Goal: Task Accomplishment & Management: Use online tool/utility

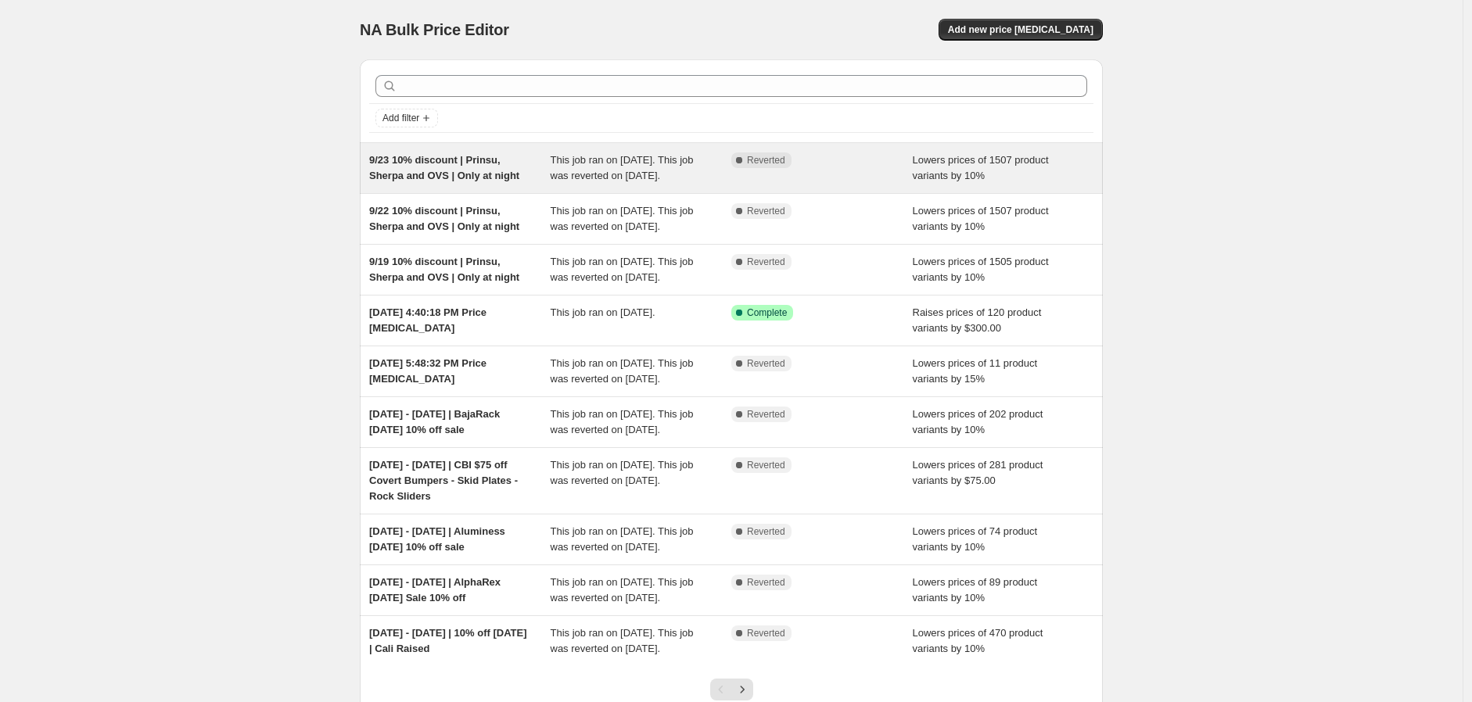
click at [446, 164] on span "9/23 10% discount | Prinsu, Sherpa and OVS | Only at night" at bounding box center [444, 167] width 150 height 27
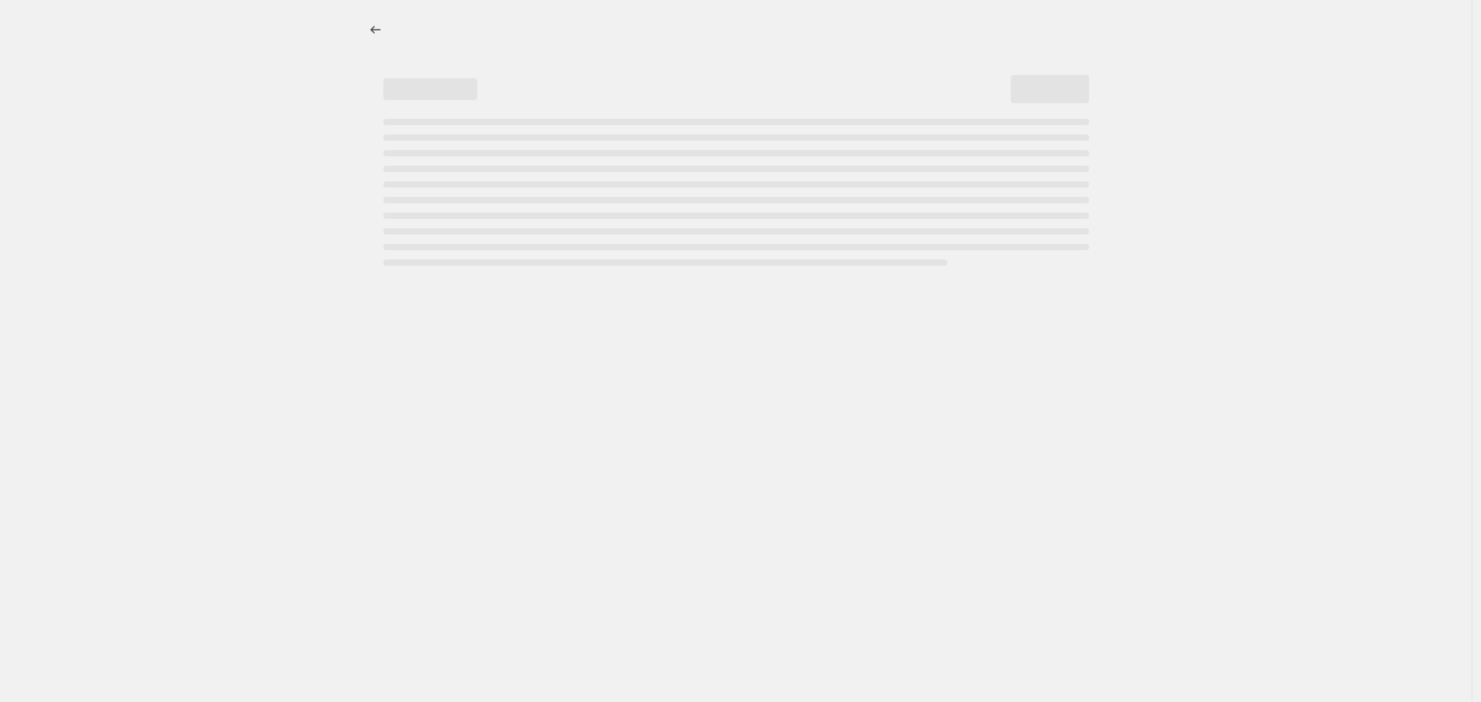
select select "percentage"
select select "vendor"
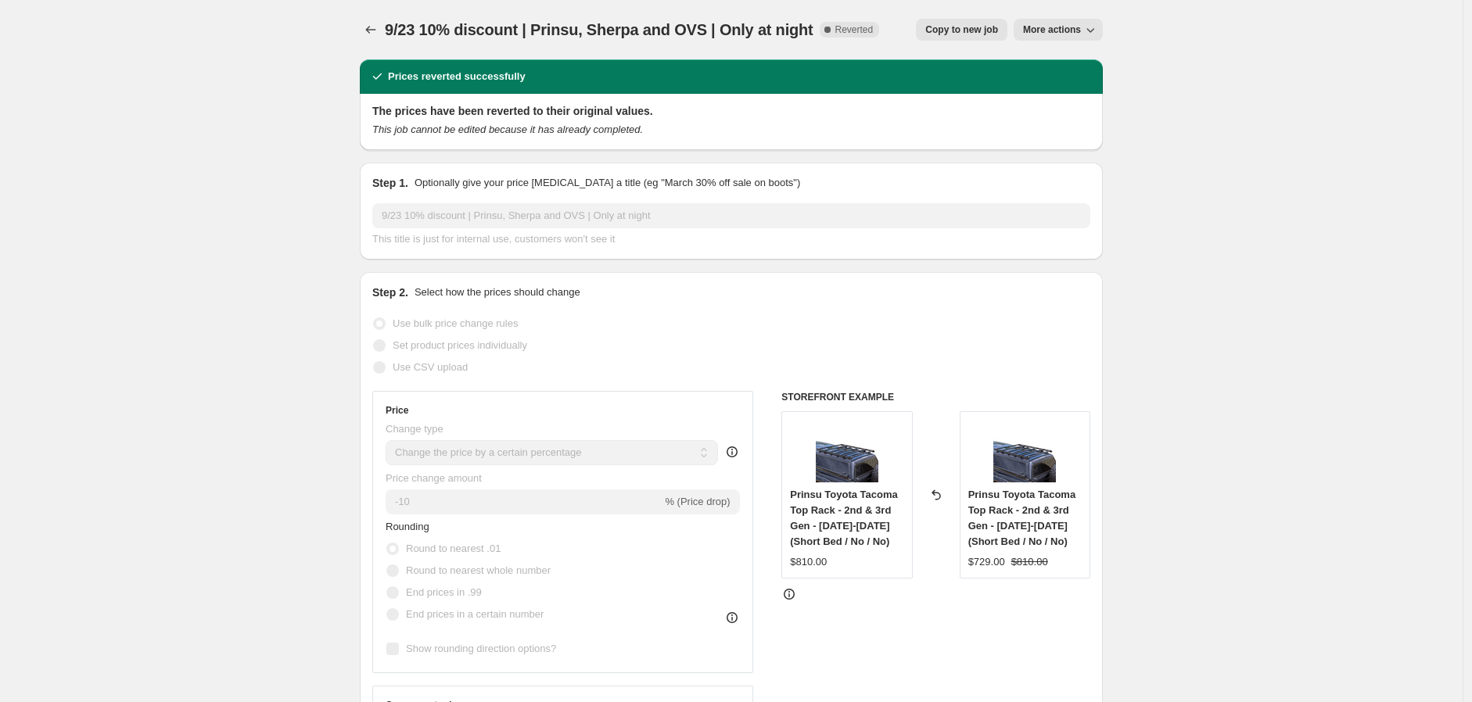
click at [974, 28] on span "Copy to new job" at bounding box center [961, 29] width 73 height 13
select select "percentage"
select select "vendor"
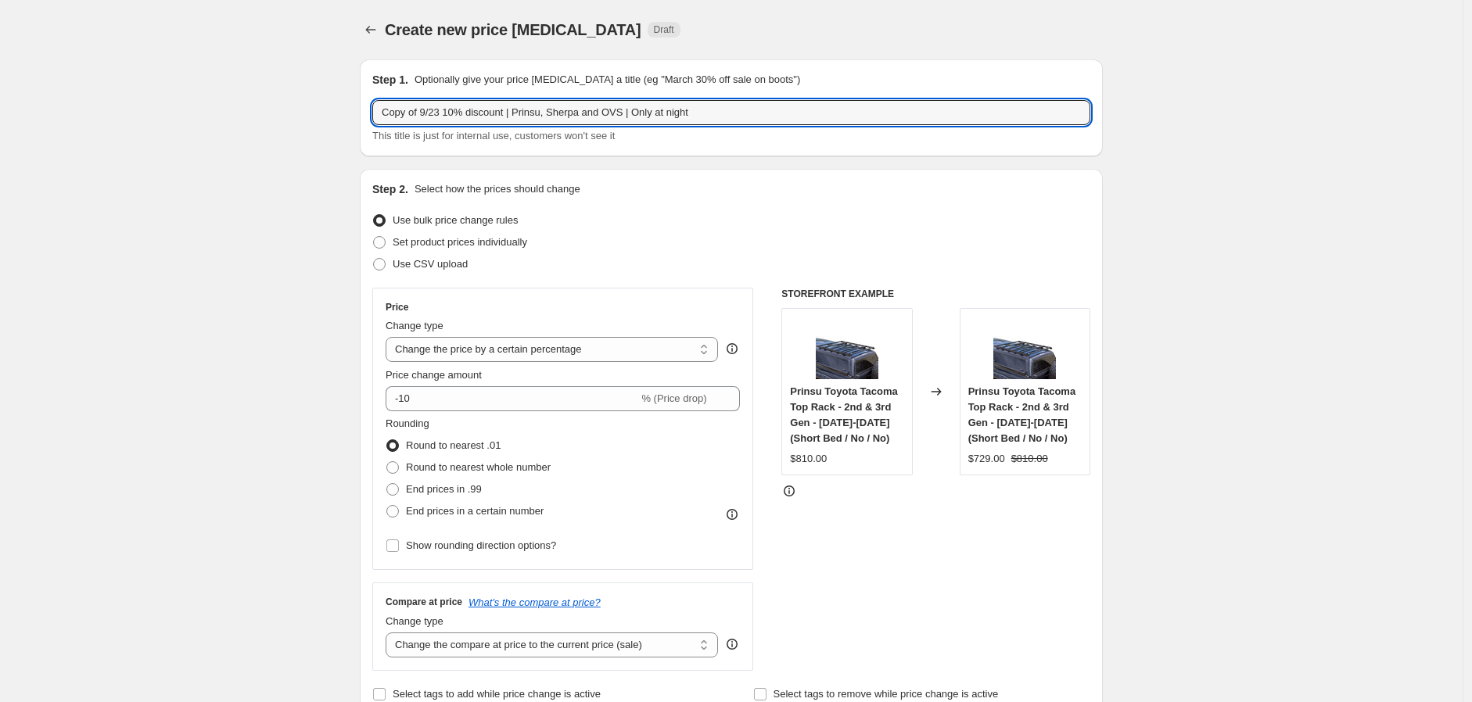
drag, startPoint x: 427, startPoint y: 116, endPoint x: 224, endPoint y: 124, distance: 203.5
click at [404, 113] on input "9/23 10% discount | Prinsu, Sherpa and OVS | Only at night" at bounding box center [731, 112] width 718 height 25
type input "9/24 10% discount | Prinsu, Sherpa and OVS | Only at night"
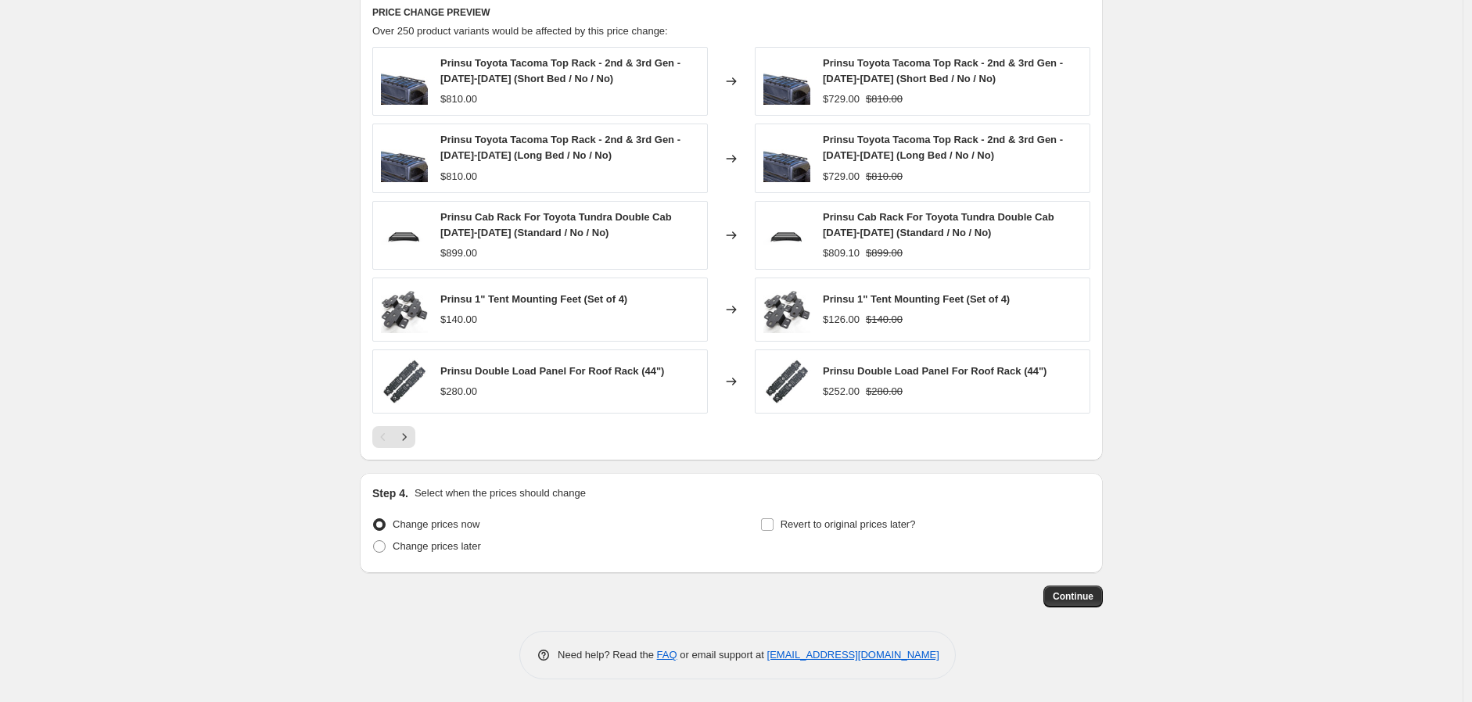
scroll to position [1121, 0]
click at [444, 546] on span "Change prices later" at bounding box center [437, 546] width 88 height 12
click at [374, 541] on input "Change prices later" at bounding box center [373, 540] width 1 height 1
radio input "true"
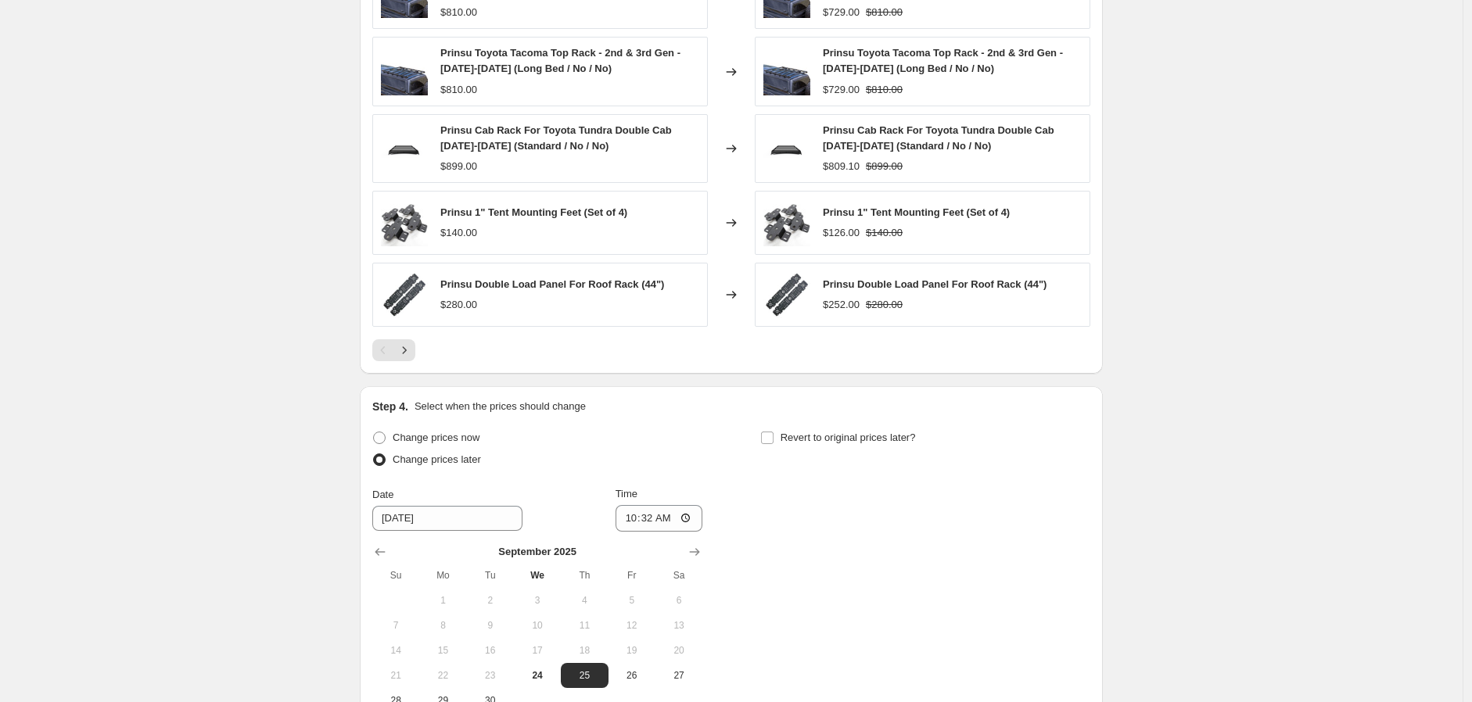
scroll to position [1381, 0]
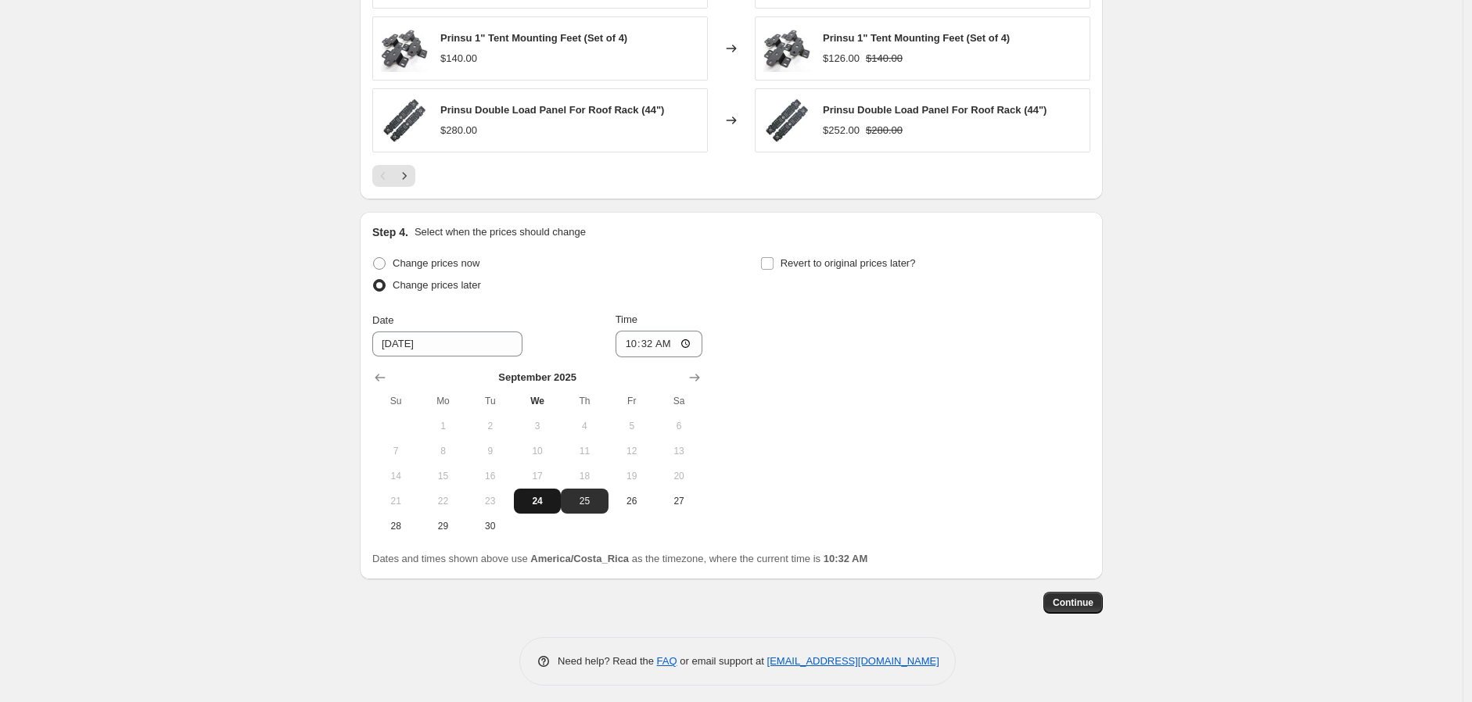
click at [537, 505] on span "24" at bounding box center [537, 501] width 34 height 13
type input "9/24/2025"
click at [693, 348] on input "10:32" at bounding box center [660, 344] width 88 height 27
type input "20:00"
click at [774, 263] on span at bounding box center [767, 264] width 14 height 14
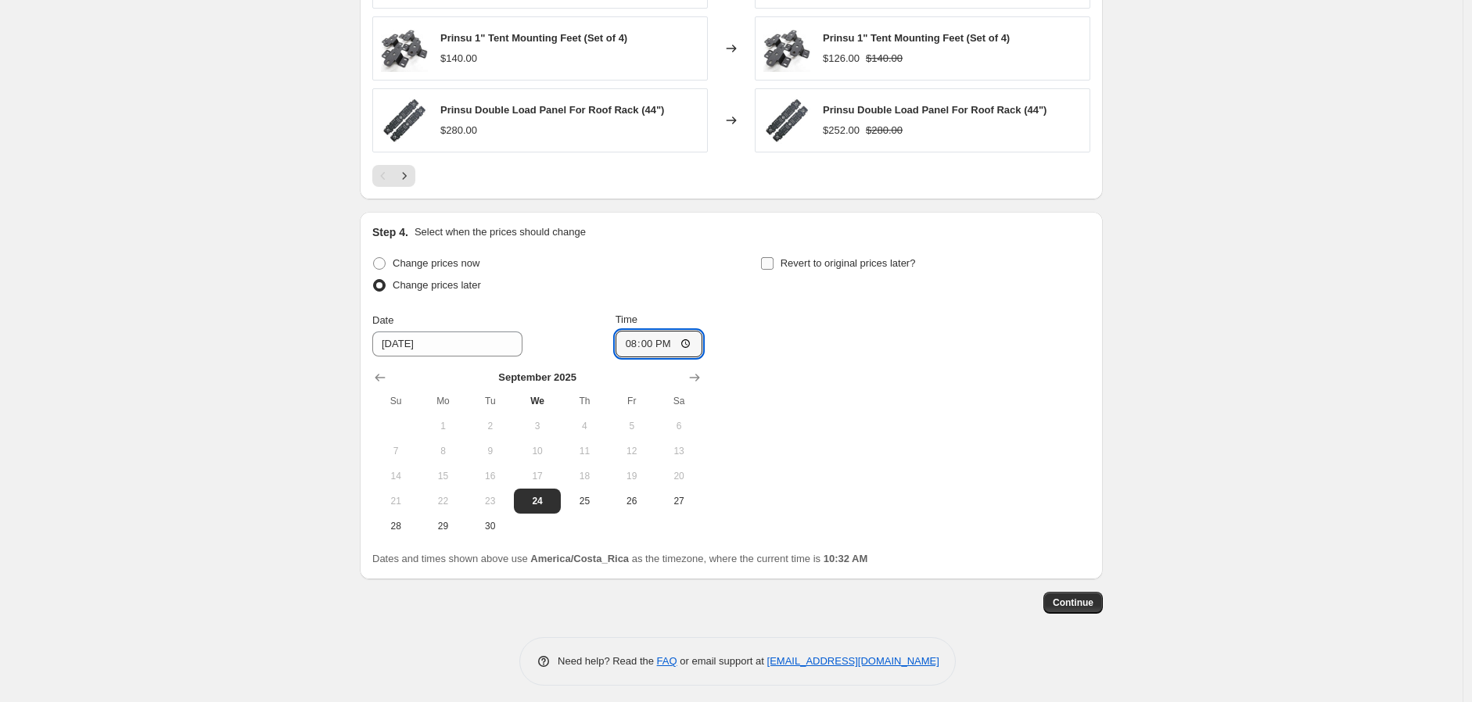
click at [774, 263] on input "Revert to original prices later?" at bounding box center [767, 263] width 13 height 13
checkbox input "true"
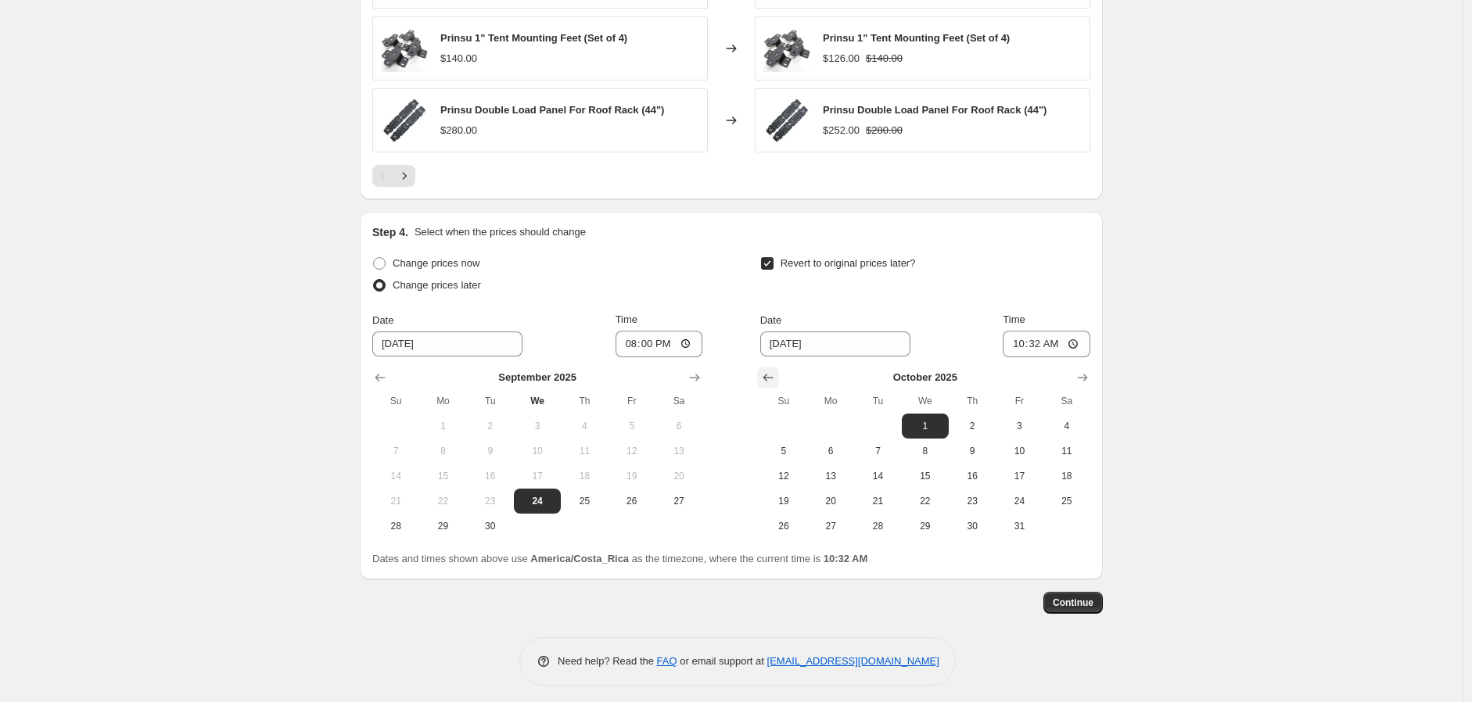
click at [775, 374] on icon "Show previous month, September 2025" at bounding box center [768, 378] width 16 height 16
click at [972, 509] on button "25" at bounding box center [972, 501] width 47 height 25
type input "9/25/2025"
click at [1080, 346] on input "10:32" at bounding box center [1047, 344] width 88 height 27
type input "08:01"
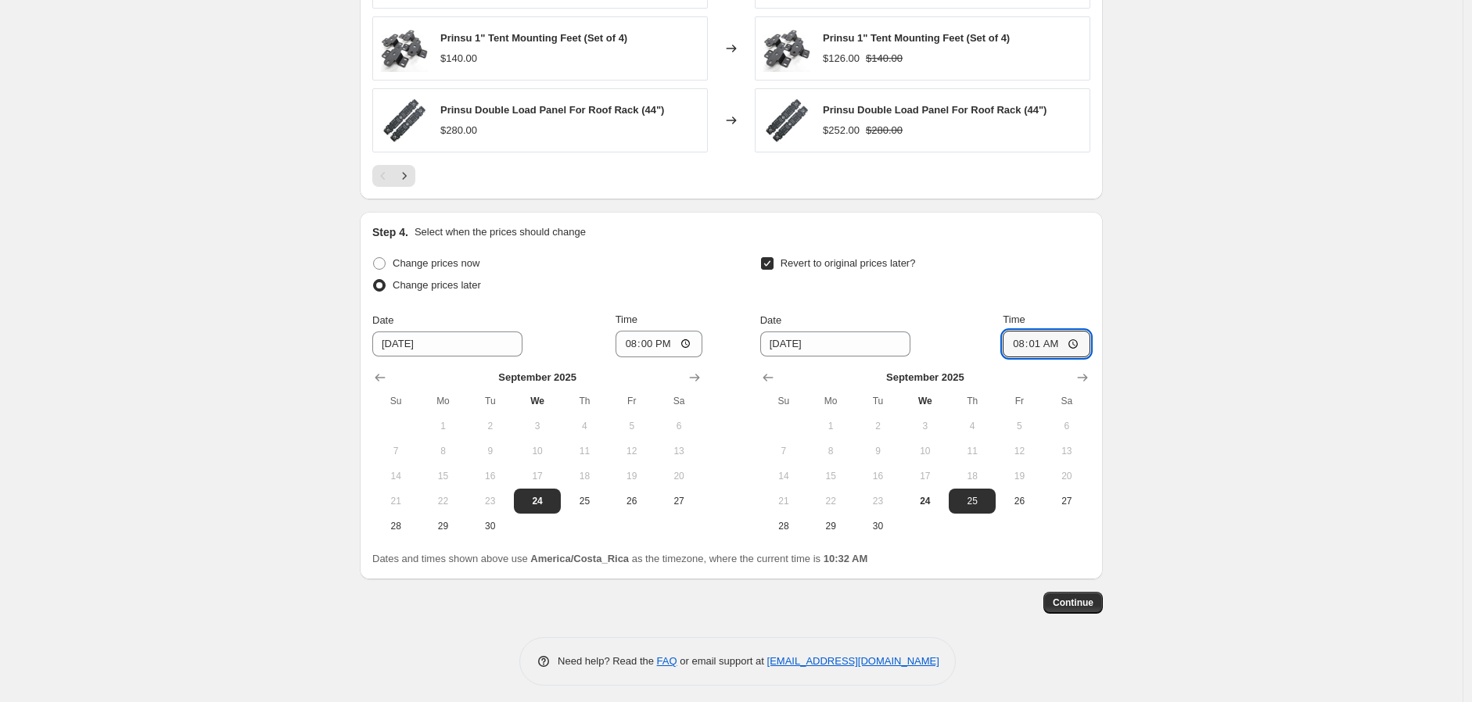
click at [1094, 605] on span "Continue" at bounding box center [1073, 603] width 41 height 13
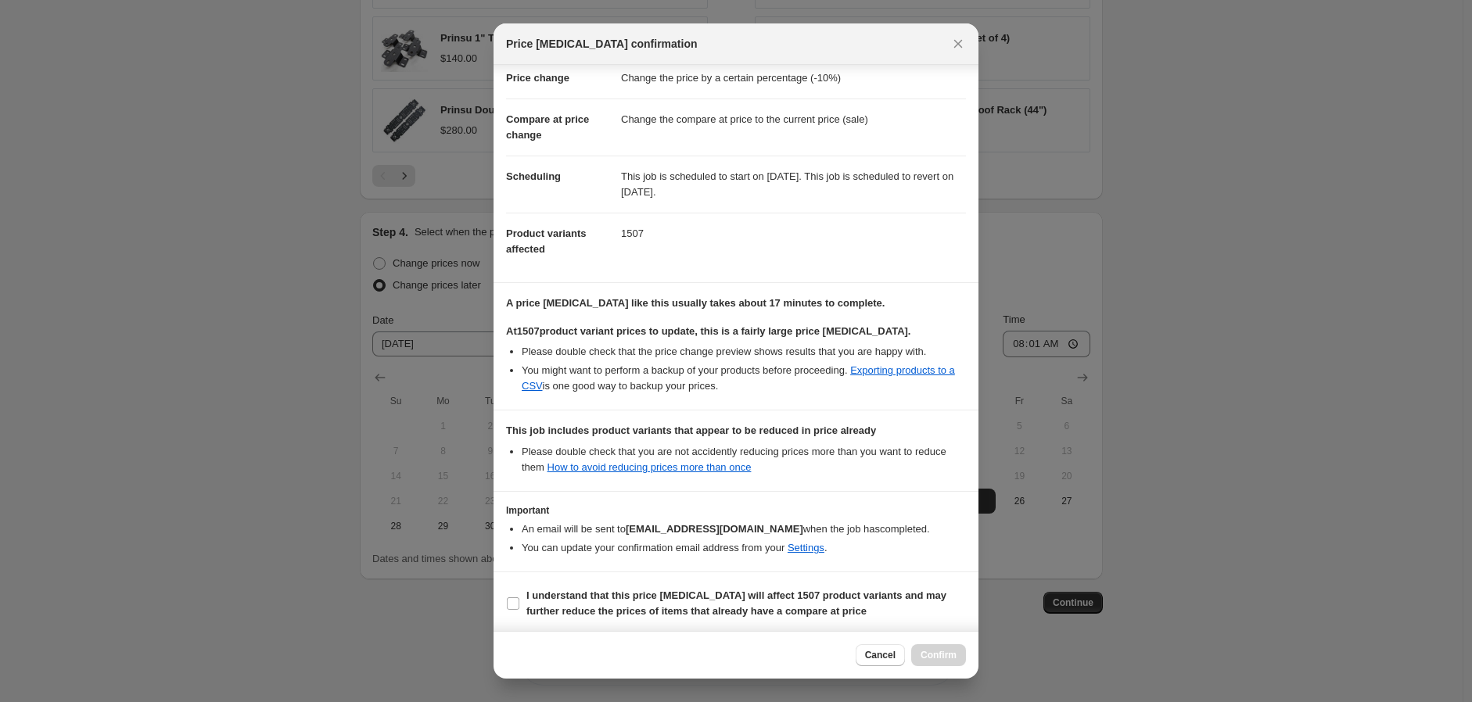
scroll to position [55, 0]
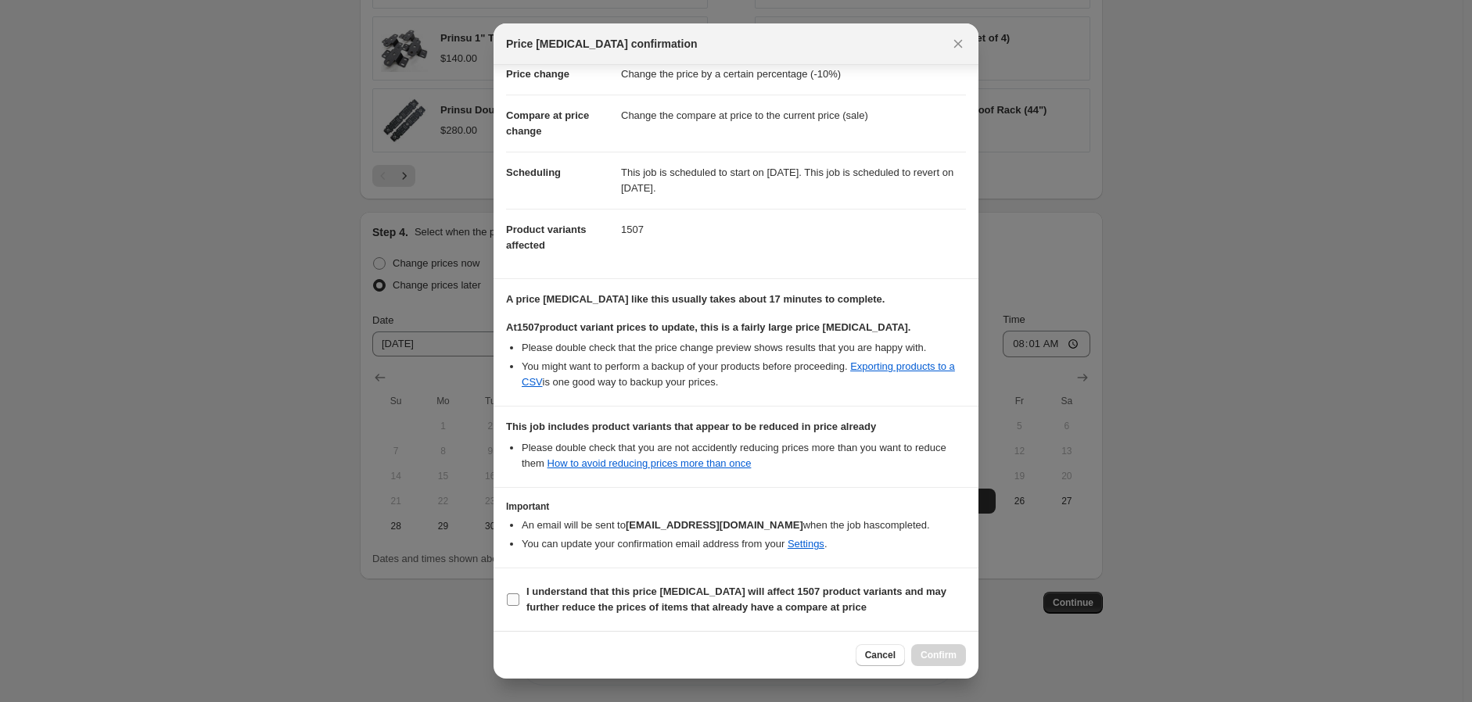
click at [513, 601] on input "I understand that this price change job will affect 1507 product variants and m…" at bounding box center [513, 600] width 13 height 13
checkbox input "true"
click at [926, 656] on span "Confirm" at bounding box center [939, 655] width 36 height 13
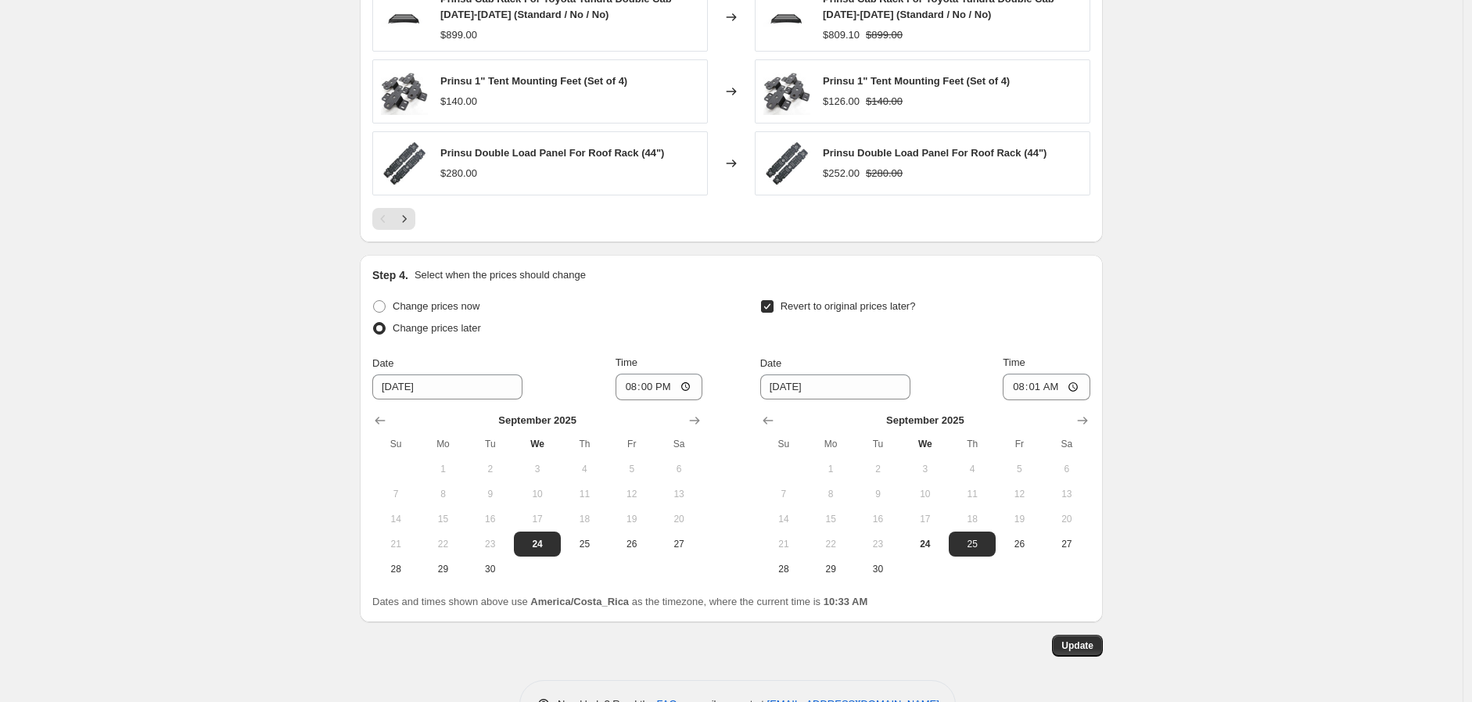
scroll to position [1484, 0]
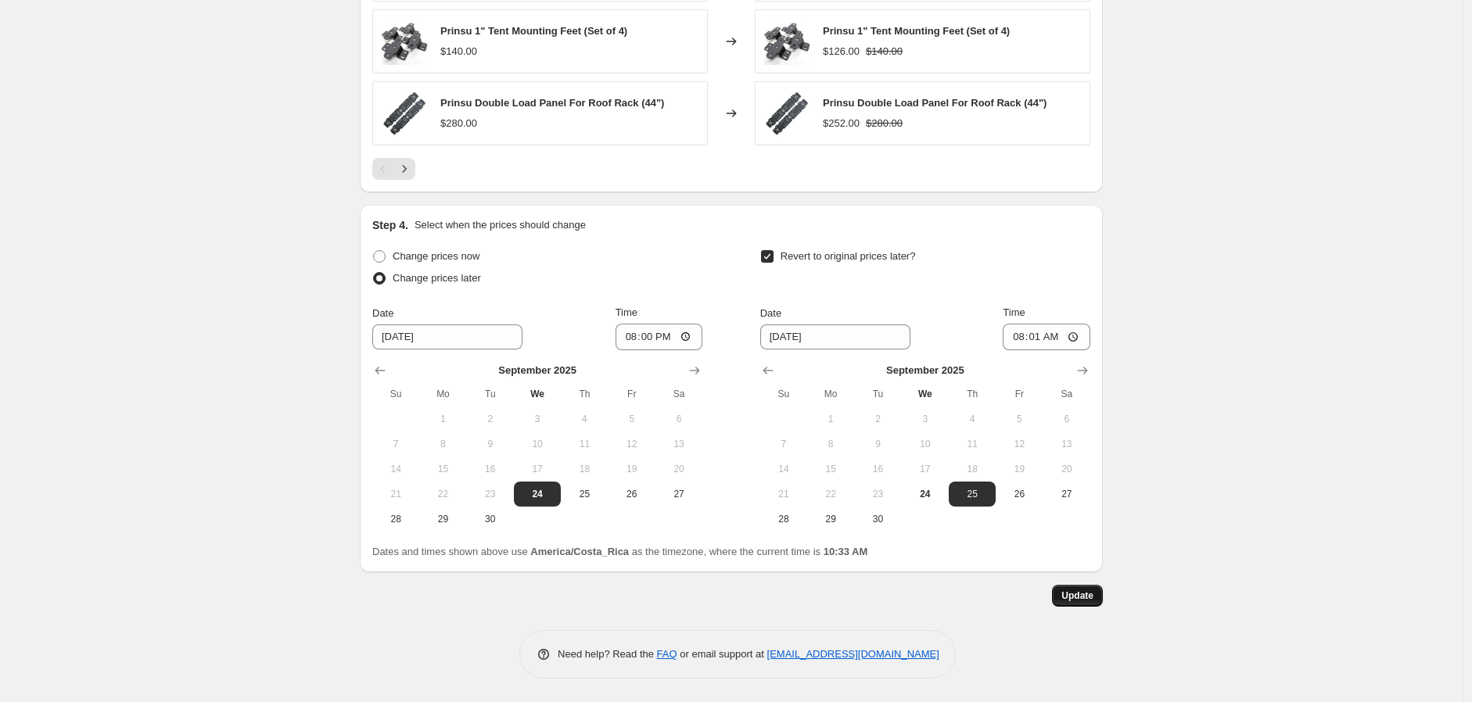
click at [1082, 590] on span "Update" at bounding box center [1078, 596] width 32 height 13
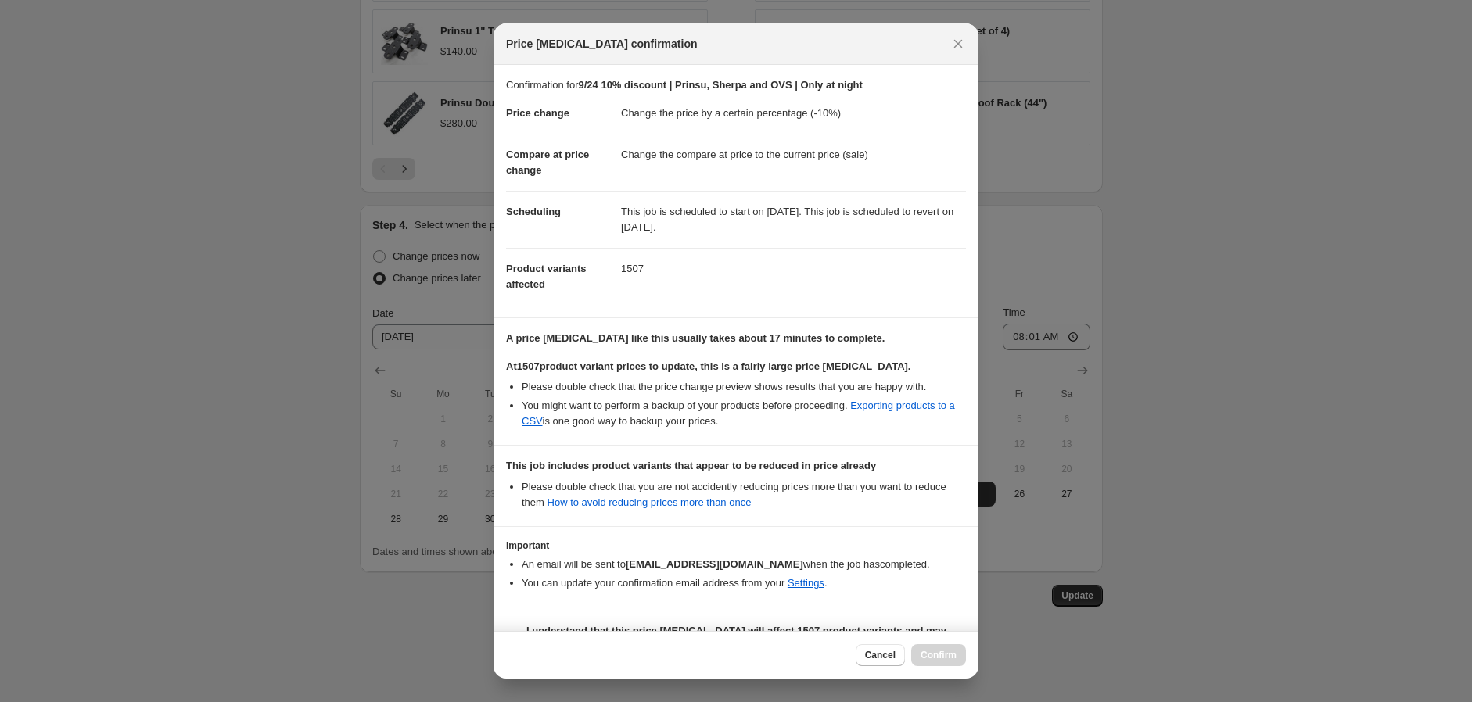
scroll to position [55, 0]
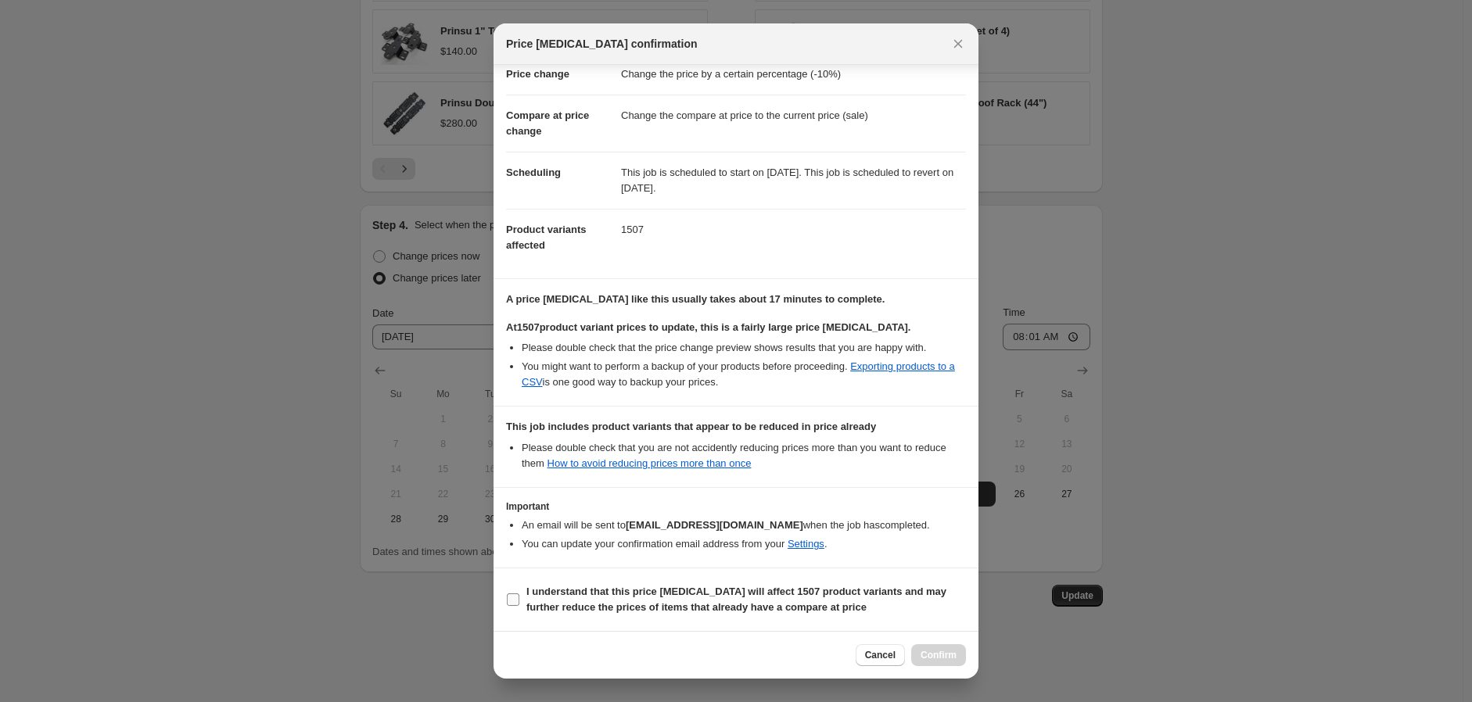
click at [516, 590] on label "I understand that this price change job will affect 1507 product variants and m…" at bounding box center [736, 600] width 460 height 38
click at [516, 594] on input "I understand that this price change job will affect 1507 product variants and m…" at bounding box center [513, 600] width 13 height 13
checkbox input "true"
click at [947, 660] on span "Confirm" at bounding box center [939, 655] width 36 height 13
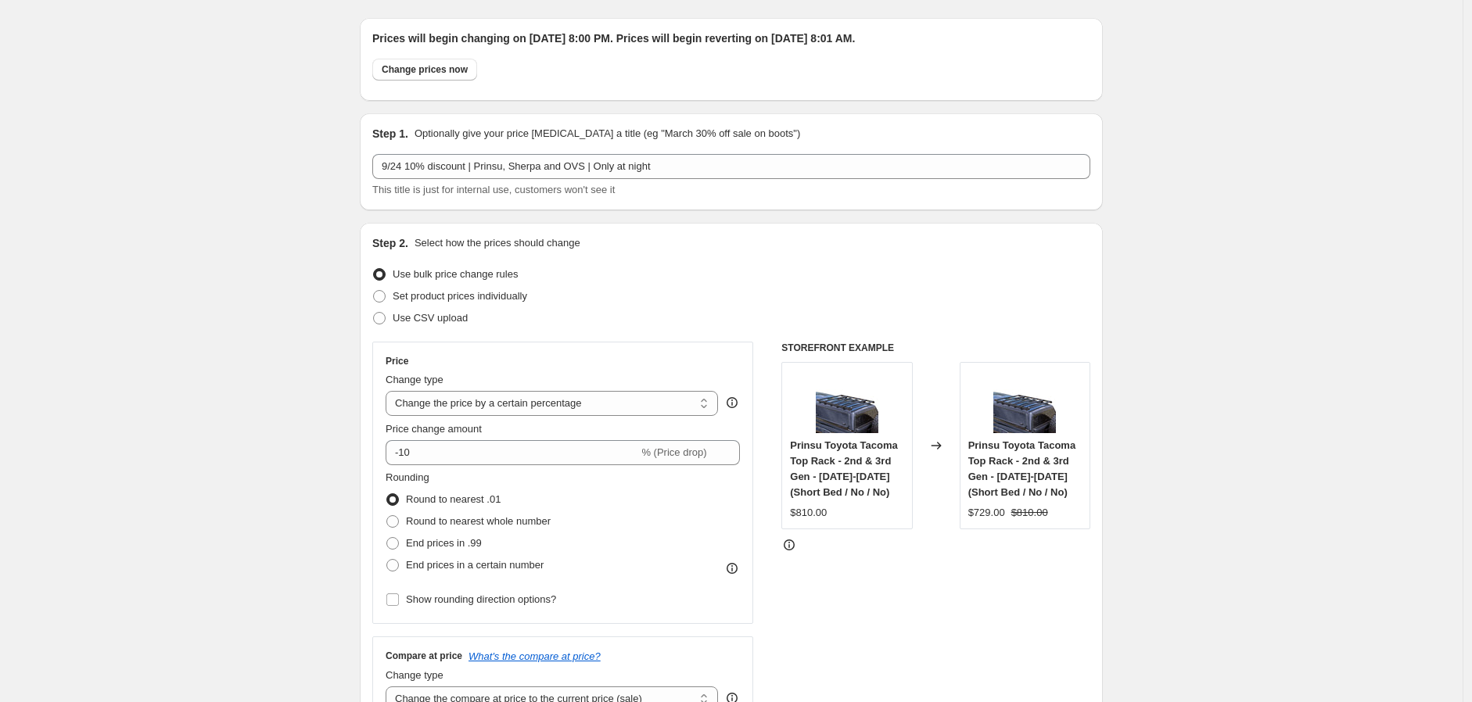
scroll to position [0, 0]
